Goal: Task Accomplishment & Management: Use online tool/utility

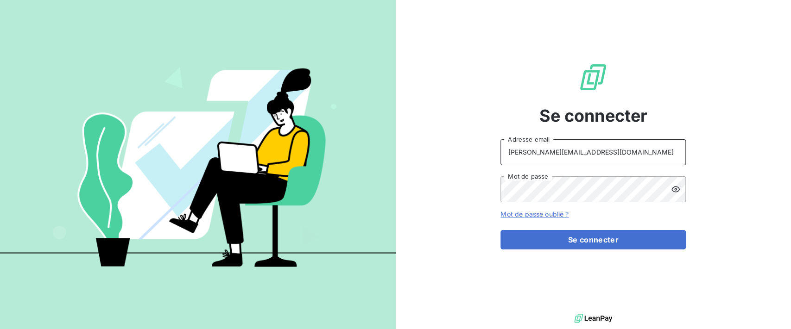
click at [608, 158] on input "[PERSON_NAME][EMAIL_ADDRESS][DOMAIN_NAME]" at bounding box center [592, 152] width 185 height 26
drag, startPoint x: 608, startPoint y: 158, endPoint x: 457, endPoint y: 143, distance: 151.8
click at [457, 143] on div "Se connecter [PERSON_NAME][EMAIL_ADDRESS][DOMAIN_NAME] Adresse email Mot de pas…" at bounding box center [594, 156] width 396 height 312
type input "admin@dumontfrancecave"
click at [500, 230] on button "Se connecter" at bounding box center [592, 239] width 185 height 19
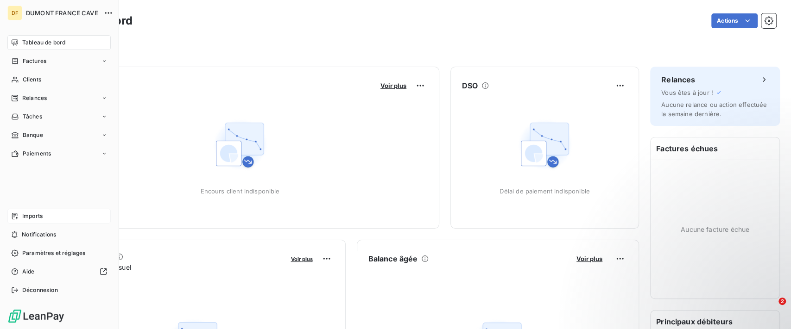
click at [42, 222] on div "Imports" at bounding box center [58, 216] width 103 height 15
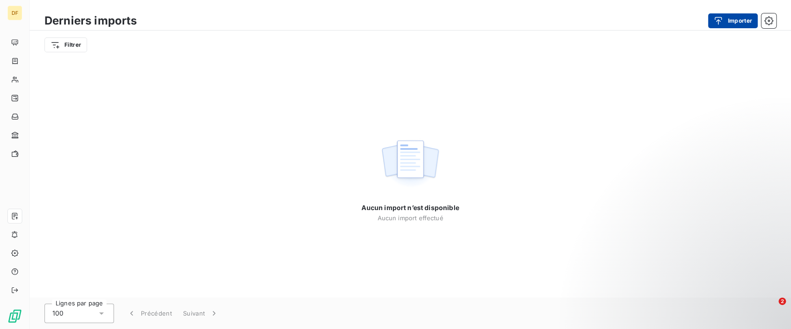
click at [732, 24] on button "Importer" at bounding box center [733, 20] width 50 height 15
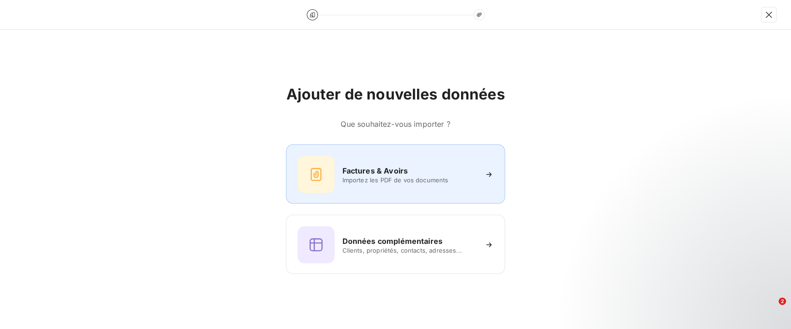
click at [375, 184] on div "Factures & Avoirs Importez les PDF de vos documents" at bounding box center [394, 174] width 195 height 37
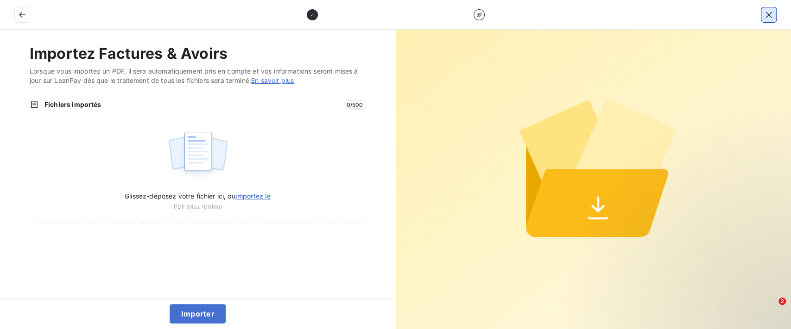
click at [773, 17] on icon "button" at bounding box center [768, 14] width 9 height 9
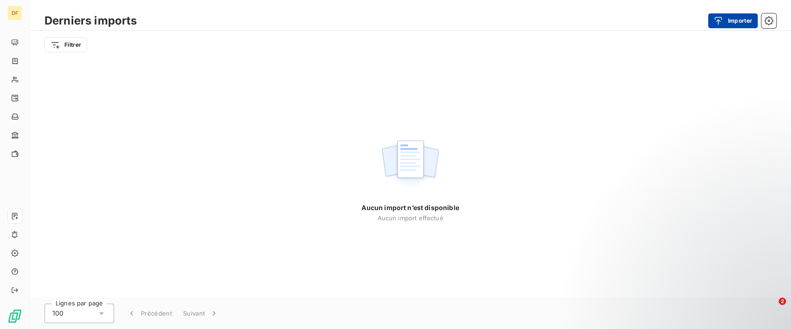
click at [727, 20] on button "Importer" at bounding box center [733, 20] width 50 height 15
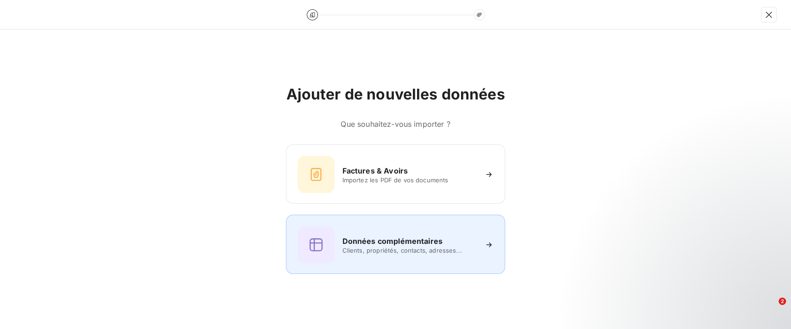
click at [459, 248] on span "Clients, propriétés, contacts, adresses..." at bounding box center [409, 250] width 134 height 7
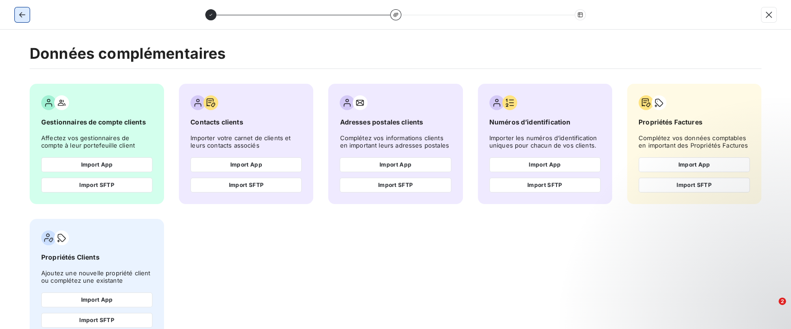
click at [18, 16] on icon "button" at bounding box center [22, 14] width 9 height 9
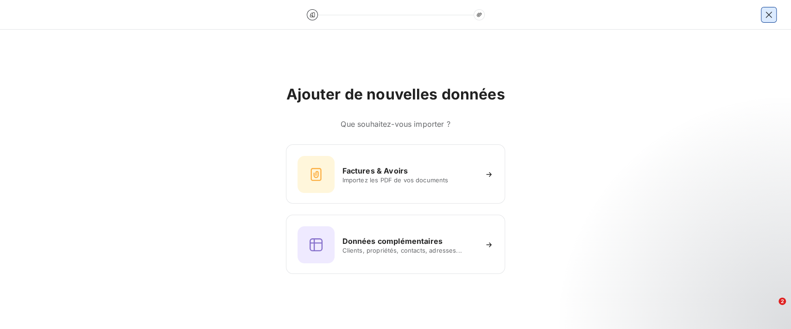
click at [765, 16] on icon "button" at bounding box center [768, 14] width 9 height 9
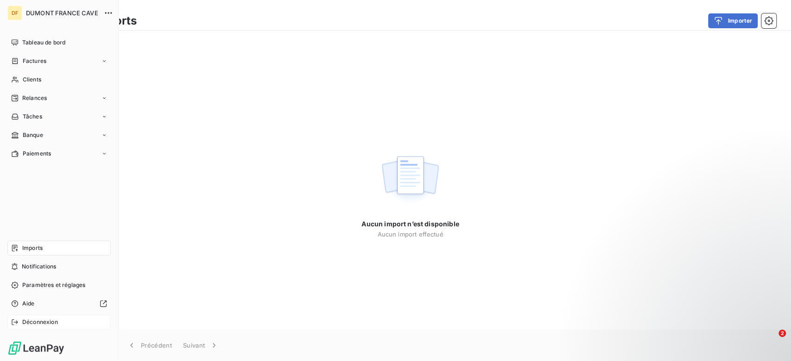
click at [25, 318] on span "Déconnexion" at bounding box center [40, 322] width 36 height 8
